Goal: Use online tool/utility: Utilize a website feature to perform a specific function

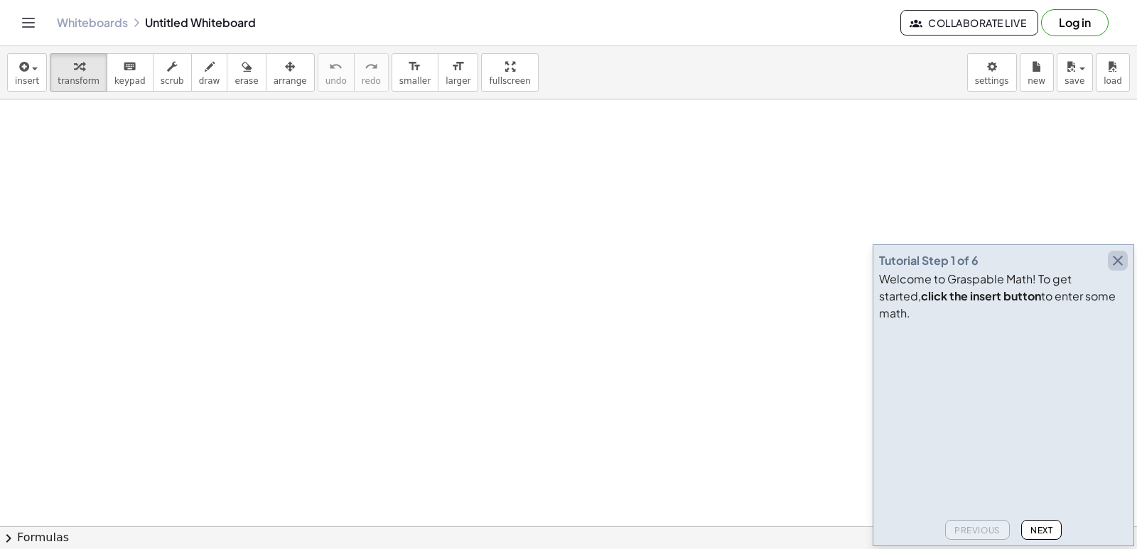
click at [1117, 269] on icon "button" at bounding box center [1117, 260] width 17 height 17
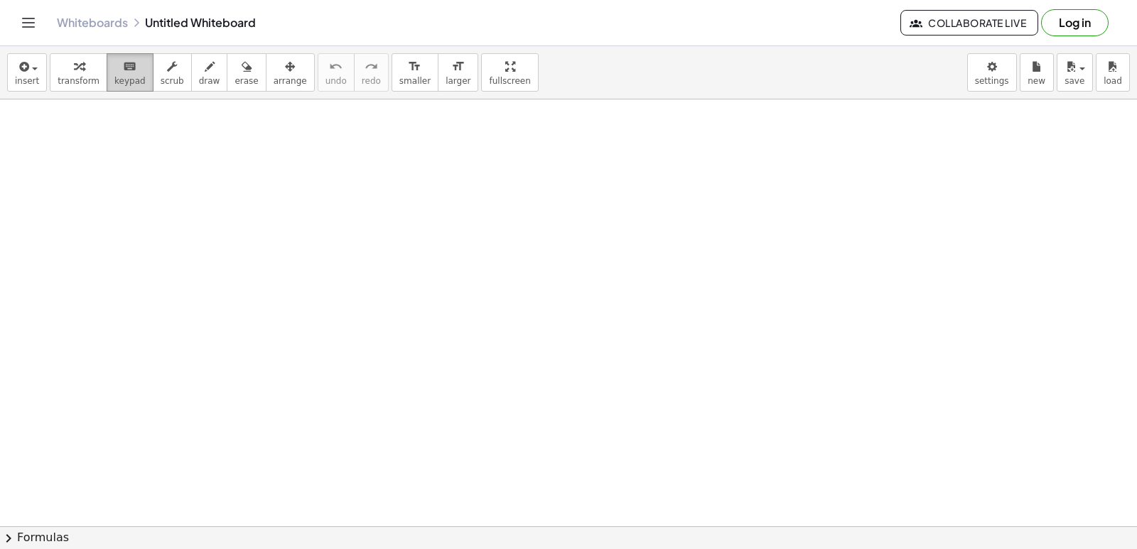
click at [137, 77] on button "keyboard keypad" at bounding box center [130, 72] width 47 height 38
click at [125, 71] on icon "keyboard" at bounding box center [129, 66] width 13 height 17
click at [130, 69] on div "keyboard" at bounding box center [129, 66] width 31 height 17
click at [135, 70] on button "keyboard keypad" at bounding box center [130, 72] width 47 height 38
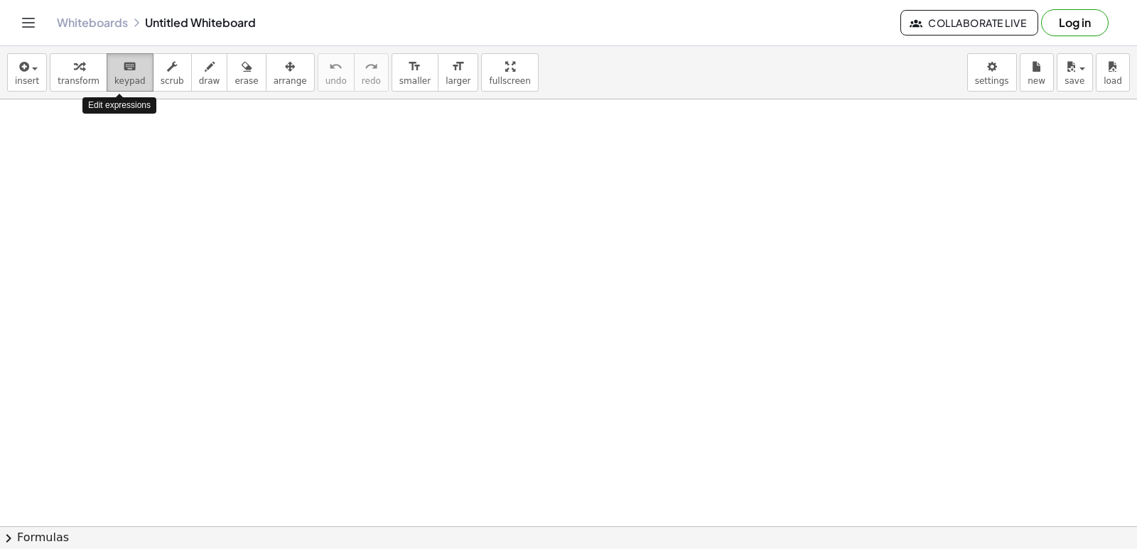
click at [135, 70] on button "keyboard keypad" at bounding box center [130, 72] width 47 height 38
click at [109, 87] on button "keyboard keypad" at bounding box center [130, 72] width 47 height 38
click at [123, 80] on span "keypad" at bounding box center [129, 81] width 31 height 10
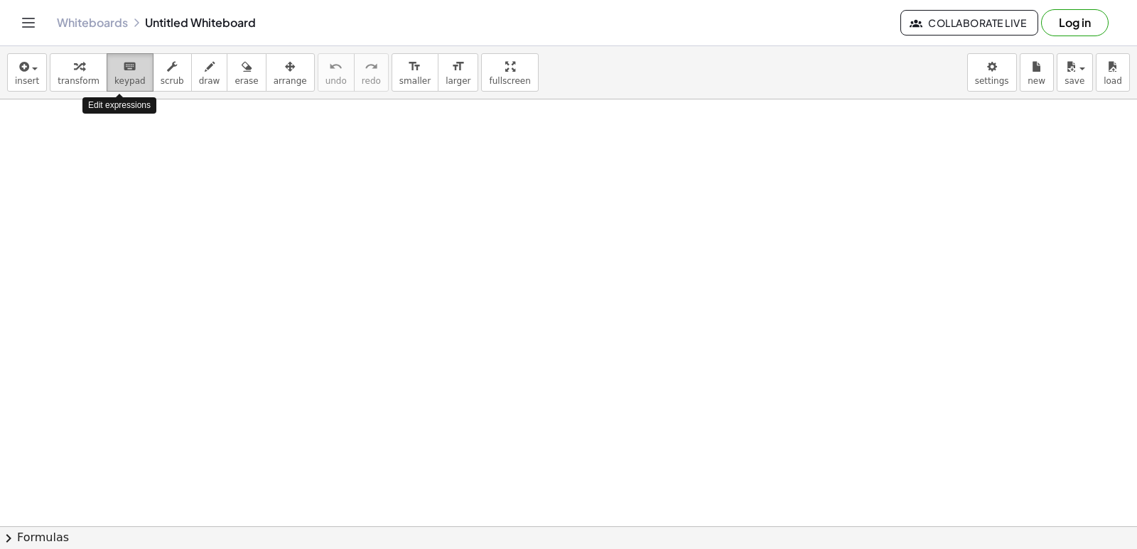
click at [123, 80] on span "keypad" at bounding box center [129, 81] width 31 height 10
click at [123, 79] on span "keypad" at bounding box center [129, 81] width 31 height 10
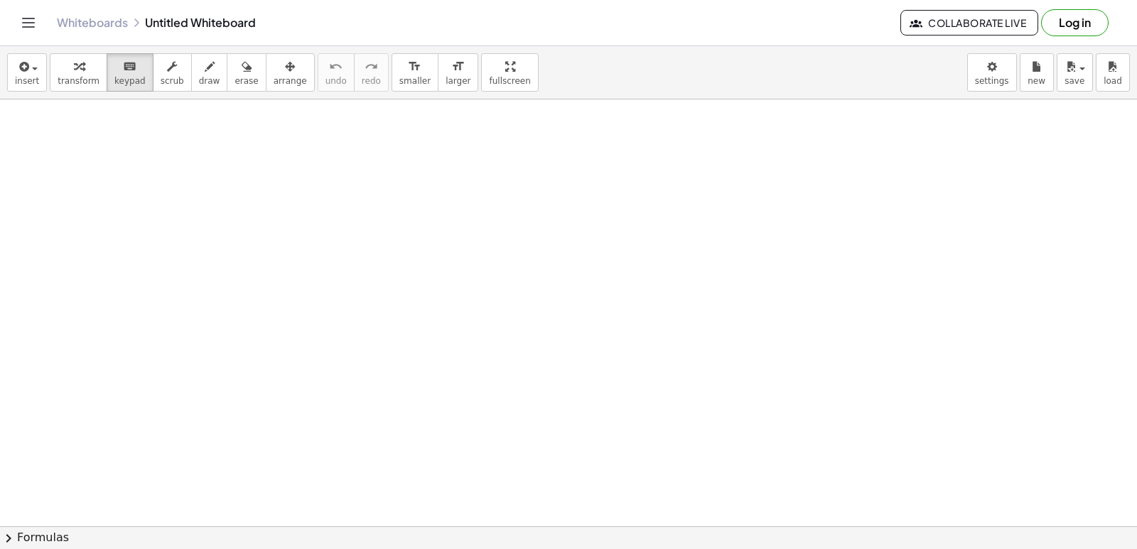
drag, startPoint x: 487, startPoint y: 202, endPoint x: 298, endPoint y: 151, distance: 195.6
drag, startPoint x: 694, startPoint y: 321, endPoint x: 604, endPoint y: 293, distance: 94.6
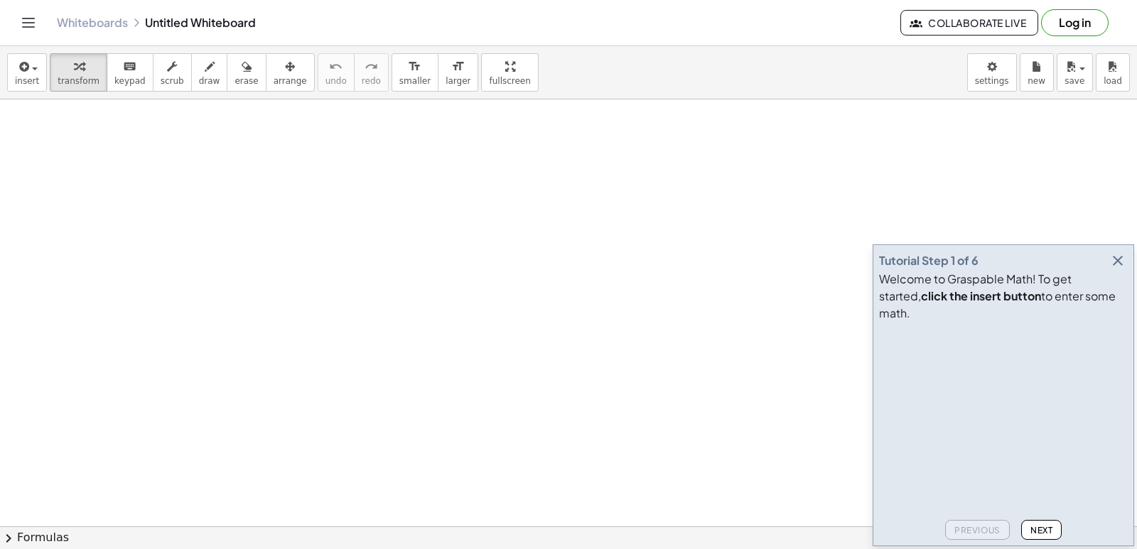
click at [1117, 269] on icon "button" at bounding box center [1117, 260] width 17 height 17
